Goal: Task Accomplishment & Management: Use online tool/utility

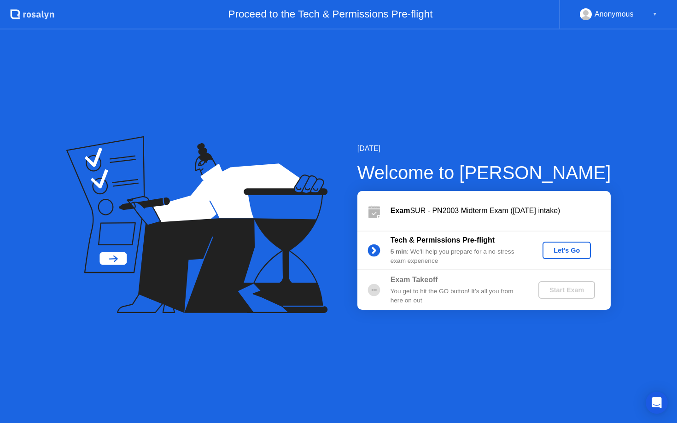
click at [576, 247] on div "Let's Go" at bounding box center [566, 250] width 41 height 7
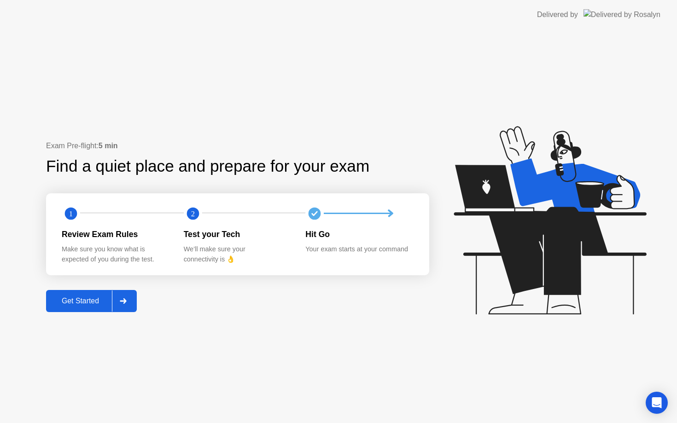
click at [134, 302] on div at bounding box center [123, 301] width 22 height 21
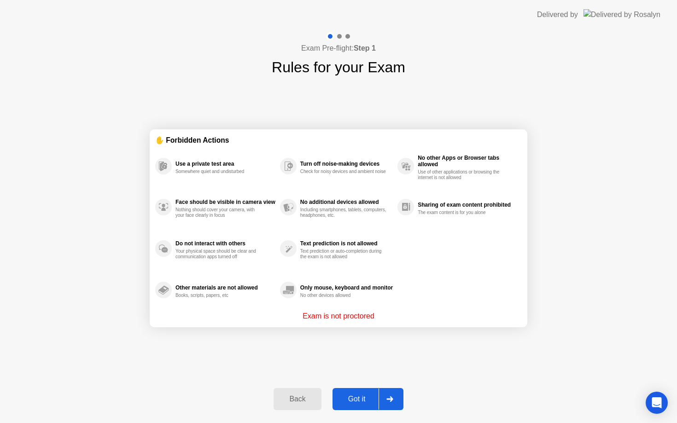
click at [397, 401] on div at bounding box center [390, 399] width 22 height 21
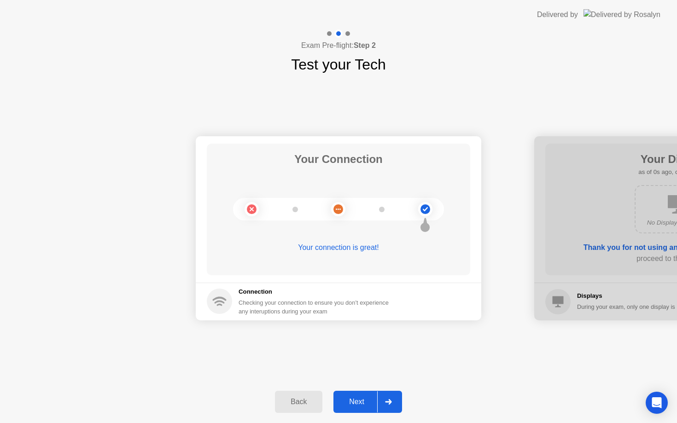
click at [390, 404] on icon at bounding box center [388, 402] width 6 height 6
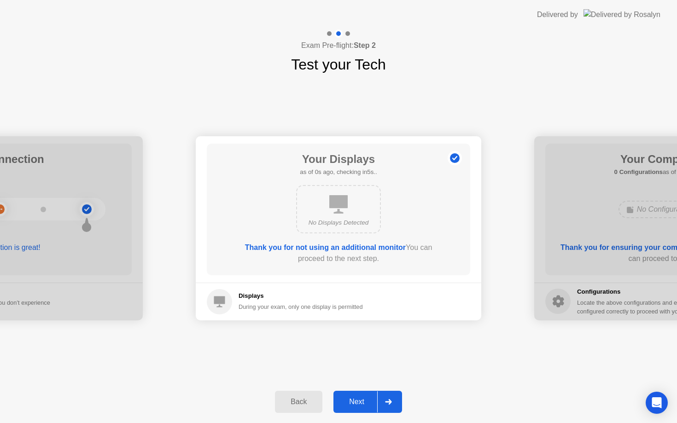
click at [390, 404] on icon at bounding box center [388, 402] width 6 height 6
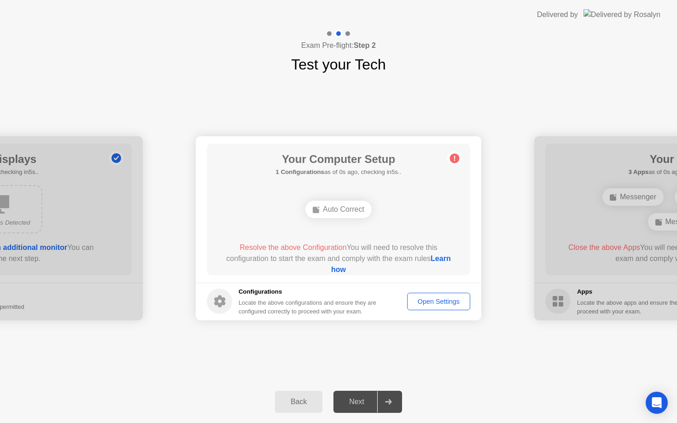
click at [390, 404] on icon at bounding box center [388, 402] width 6 height 6
click at [346, 211] on div "Auto Correct" at bounding box center [338, 210] width 66 height 18
click at [416, 307] on button "Open Settings" at bounding box center [438, 302] width 63 height 18
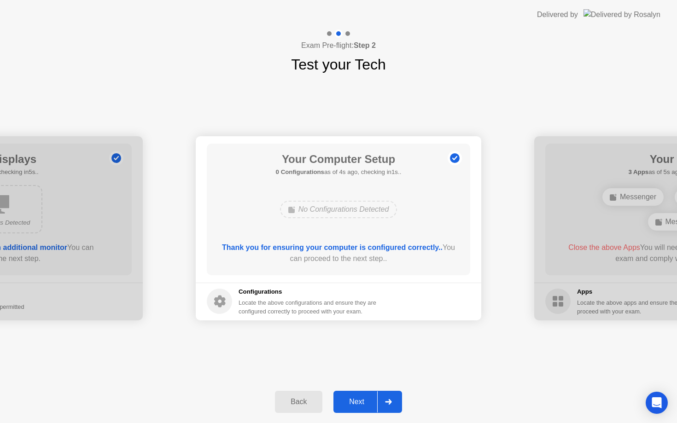
click at [392, 399] on div at bounding box center [388, 402] width 22 height 21
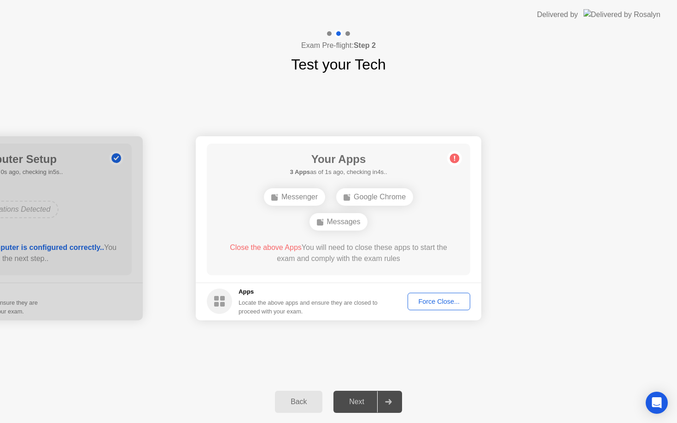
click at [432, 300] on div "Force Close..." at bounding box center [439, 301] width 56 height 7
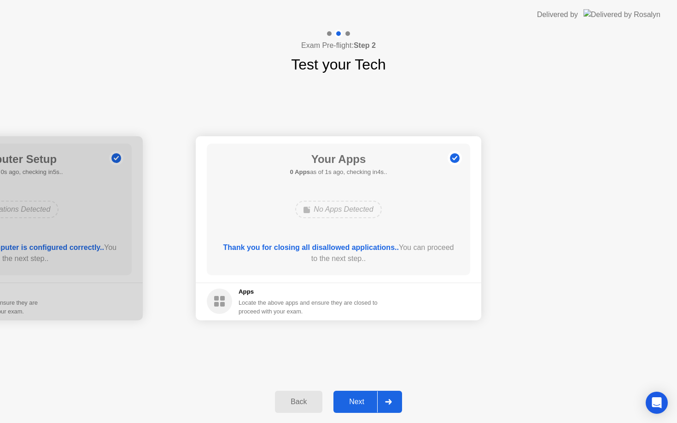
click at [352, 408] on button "Next" at bounding box center [368, 402] width 69 height 22
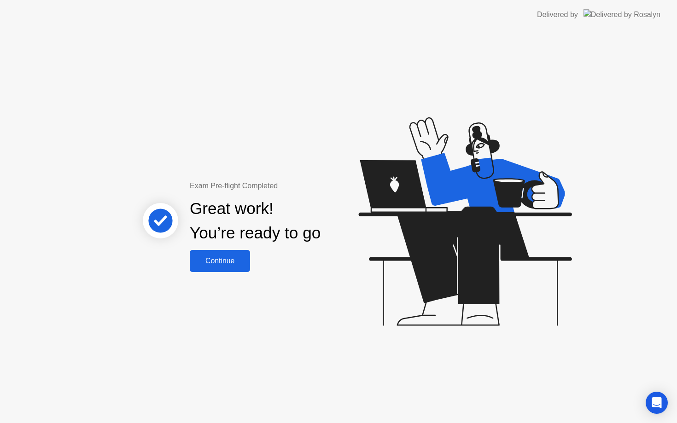
click at [240, 270] on button "Continue" at bounding box center [220, 261] width 60 height 22
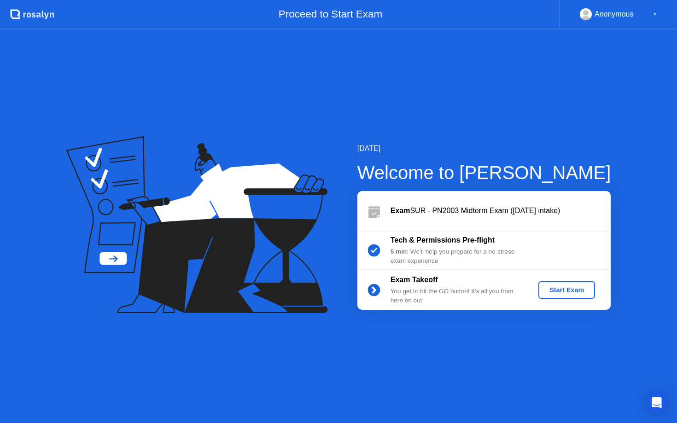
click at [575, 294] on div "Start Exam" at bounding box center [566, 290] width 49 height 7
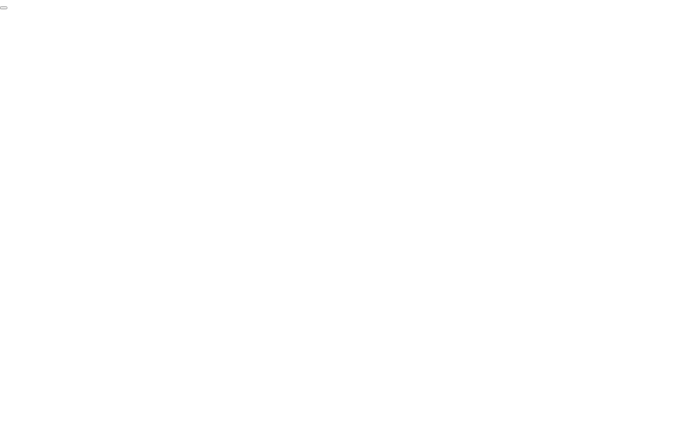
click div "End Proctoring Session"
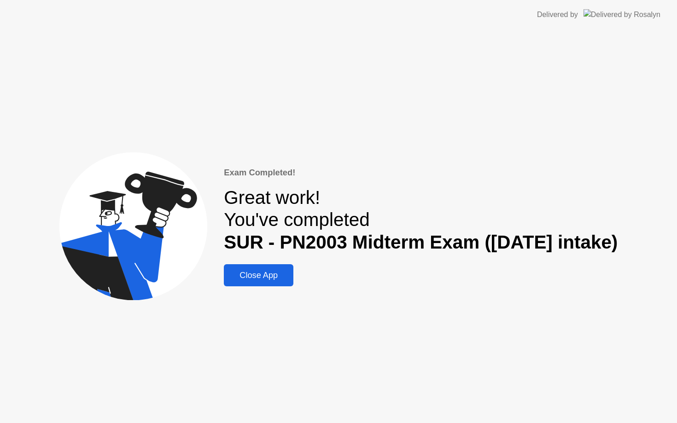
click at [264, 282] on button "Close App" at bounding box center [259, 275] width 70 height 22
